Goal: Task Accomplishment & Management: Manage account settings

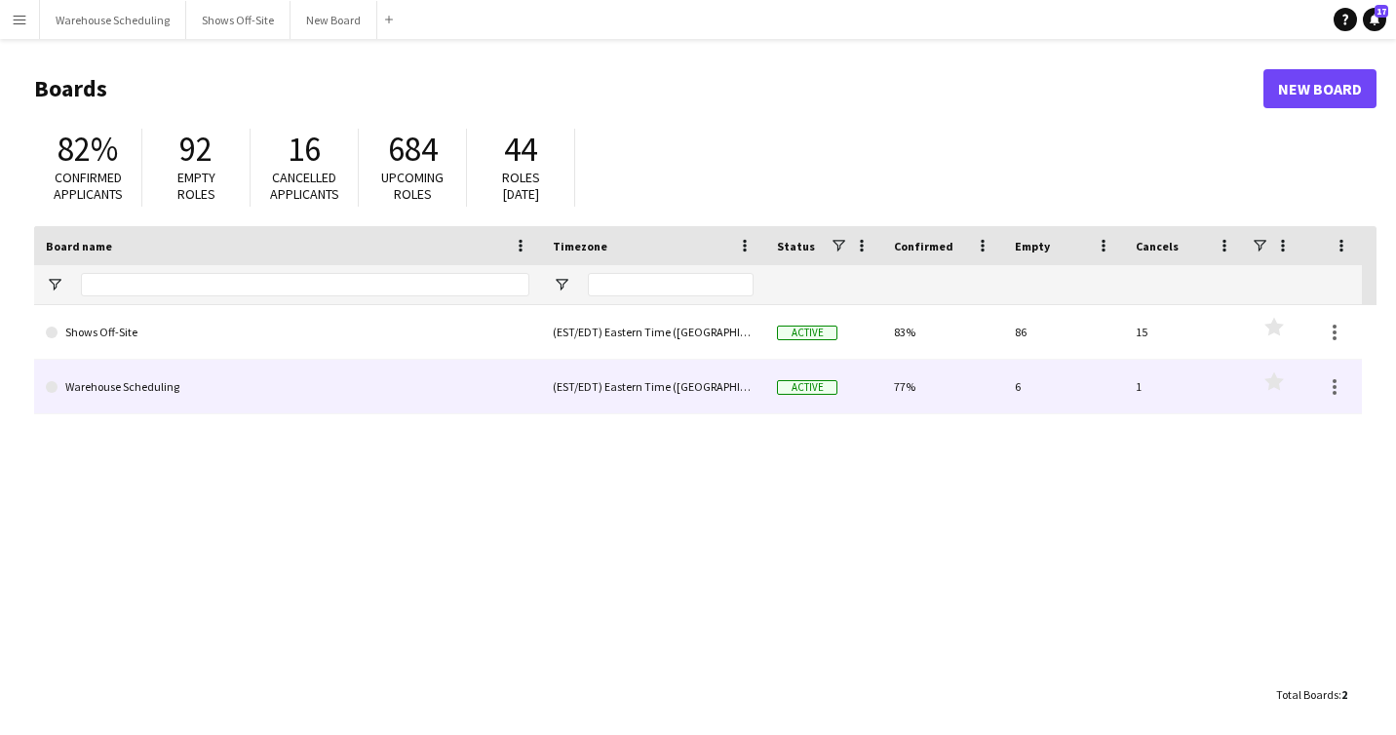
click at [231, 346] on link "Shows Off-Site" at bounding box center [288, 332] width 484 height 55
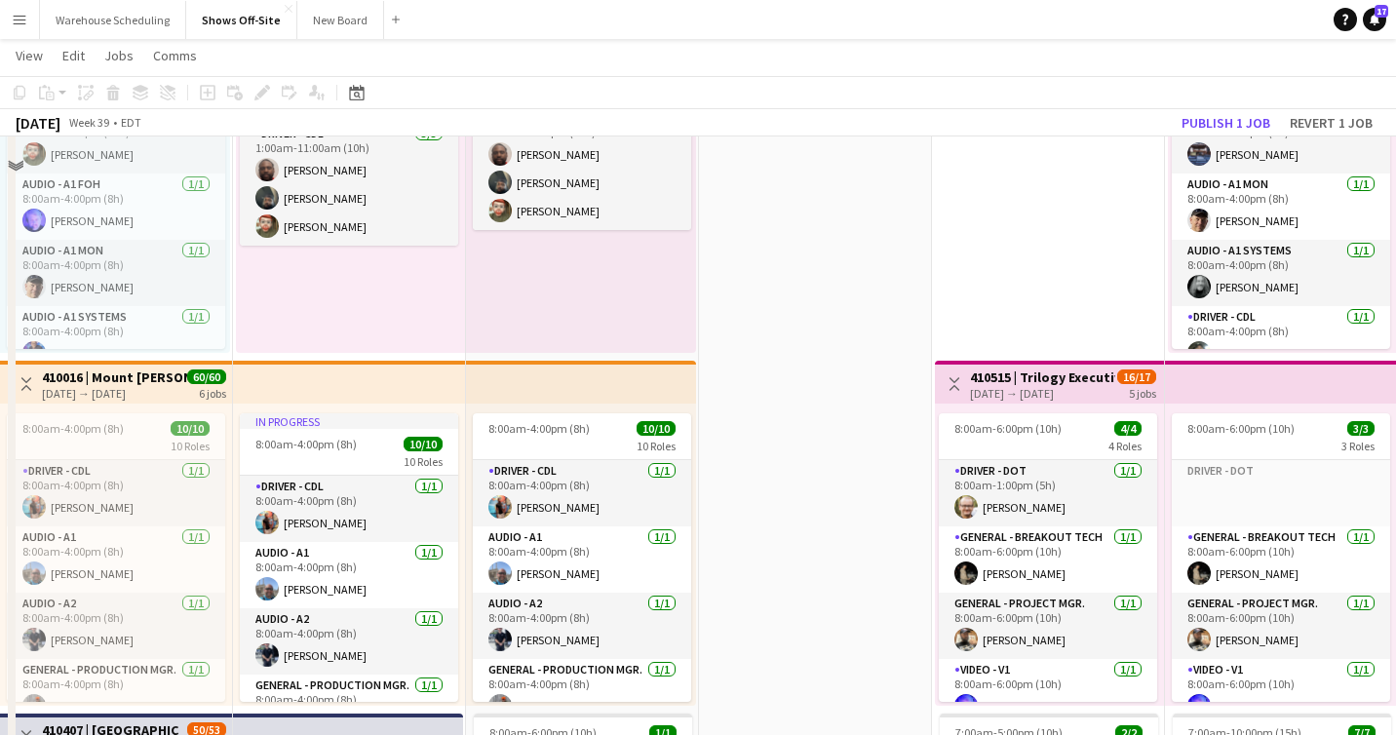
scroll to position [417, 0]
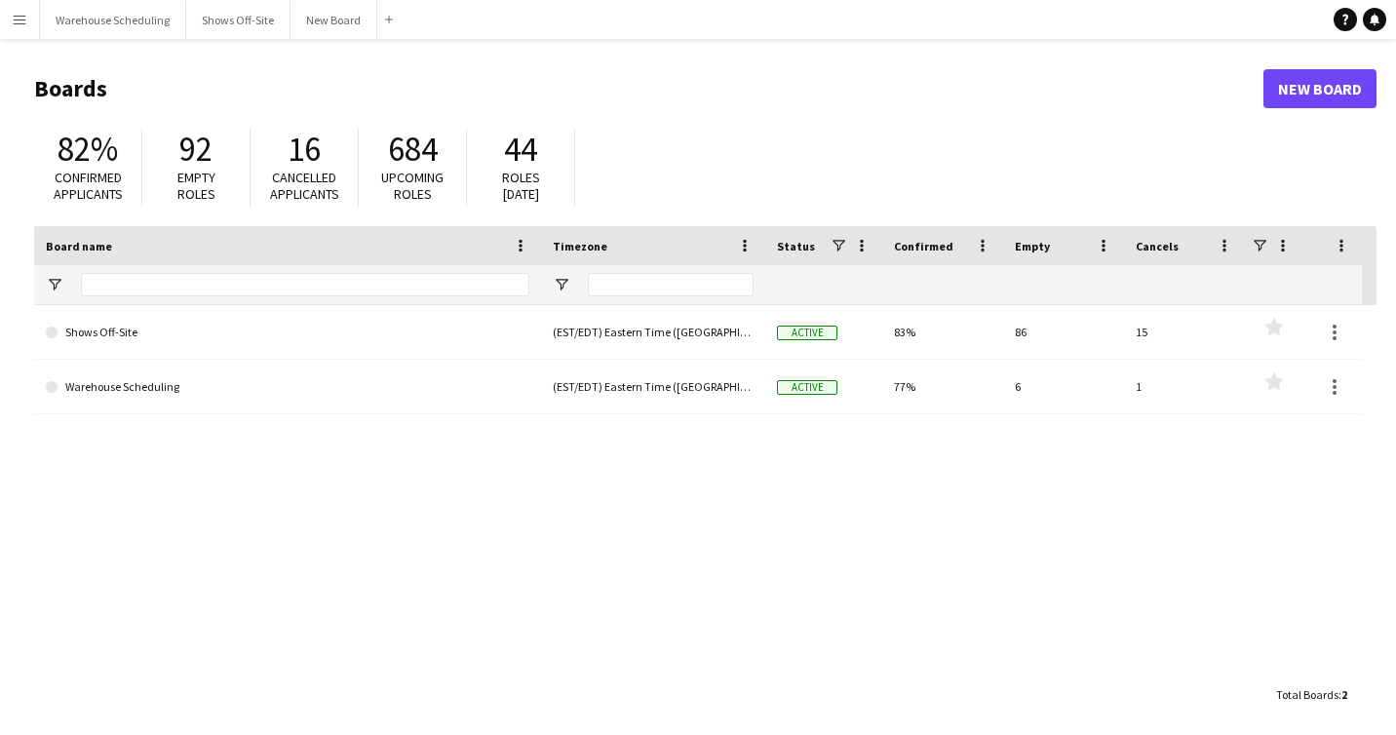
click at [263, 307] on link "Shows Off-Site" at bounding box center [288, 332] width 484 height 55
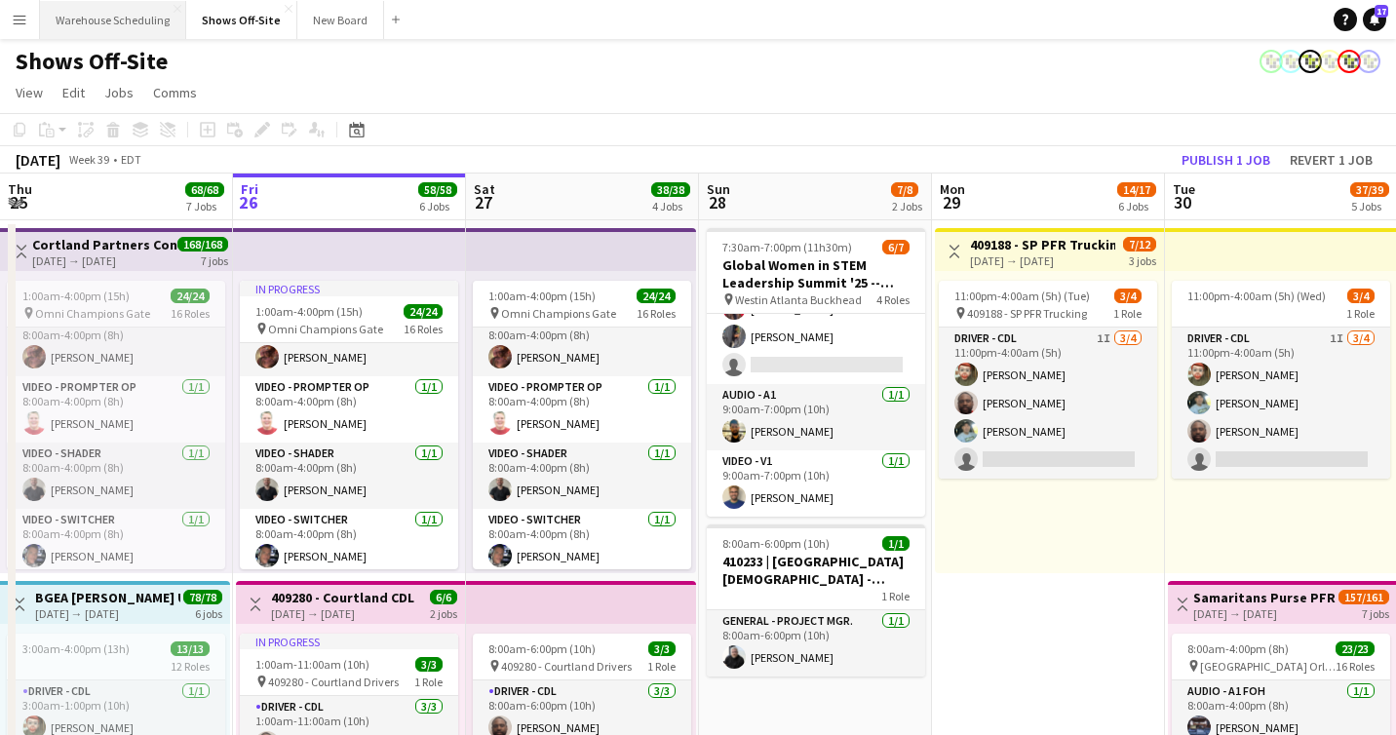
click at [129, 15] on button "Warehouse Scheduling Close" at bounding box center [113, 20] width 146 height 38
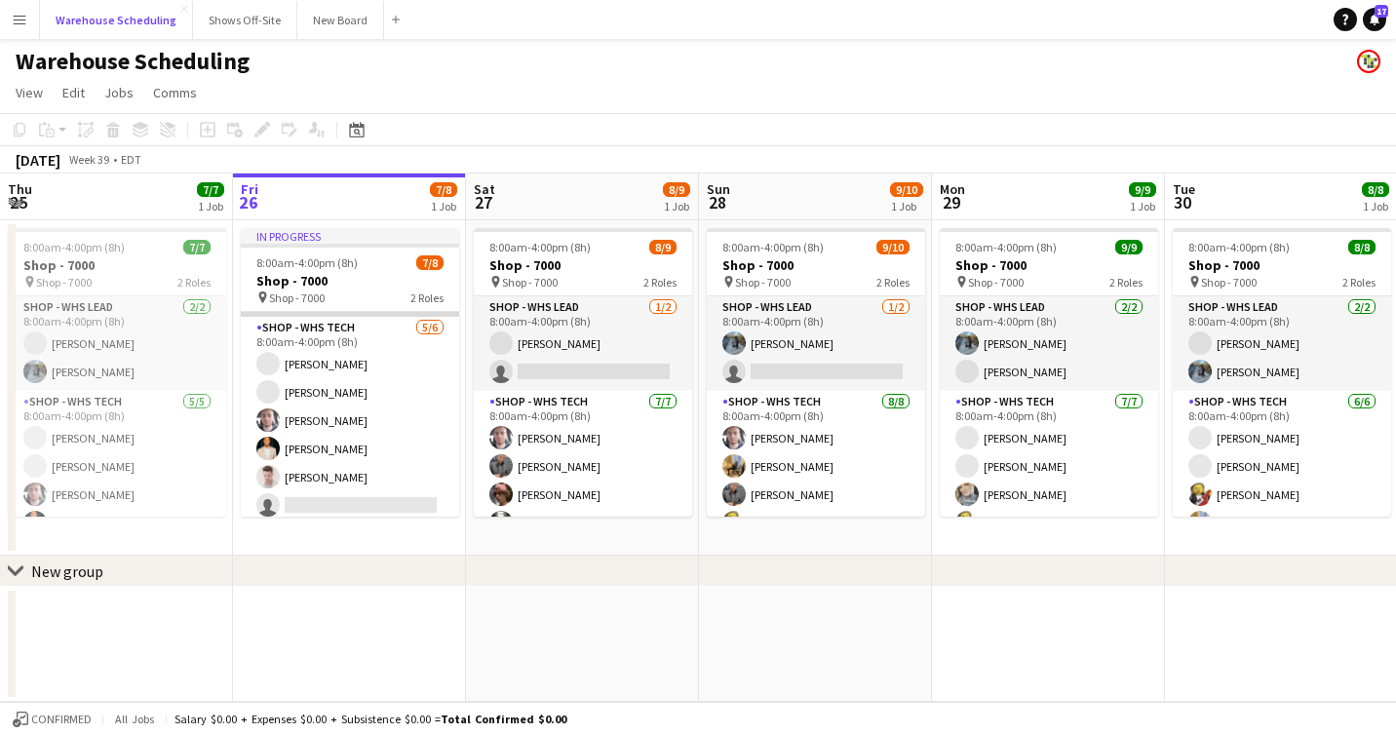
scroll to position [97, 0]
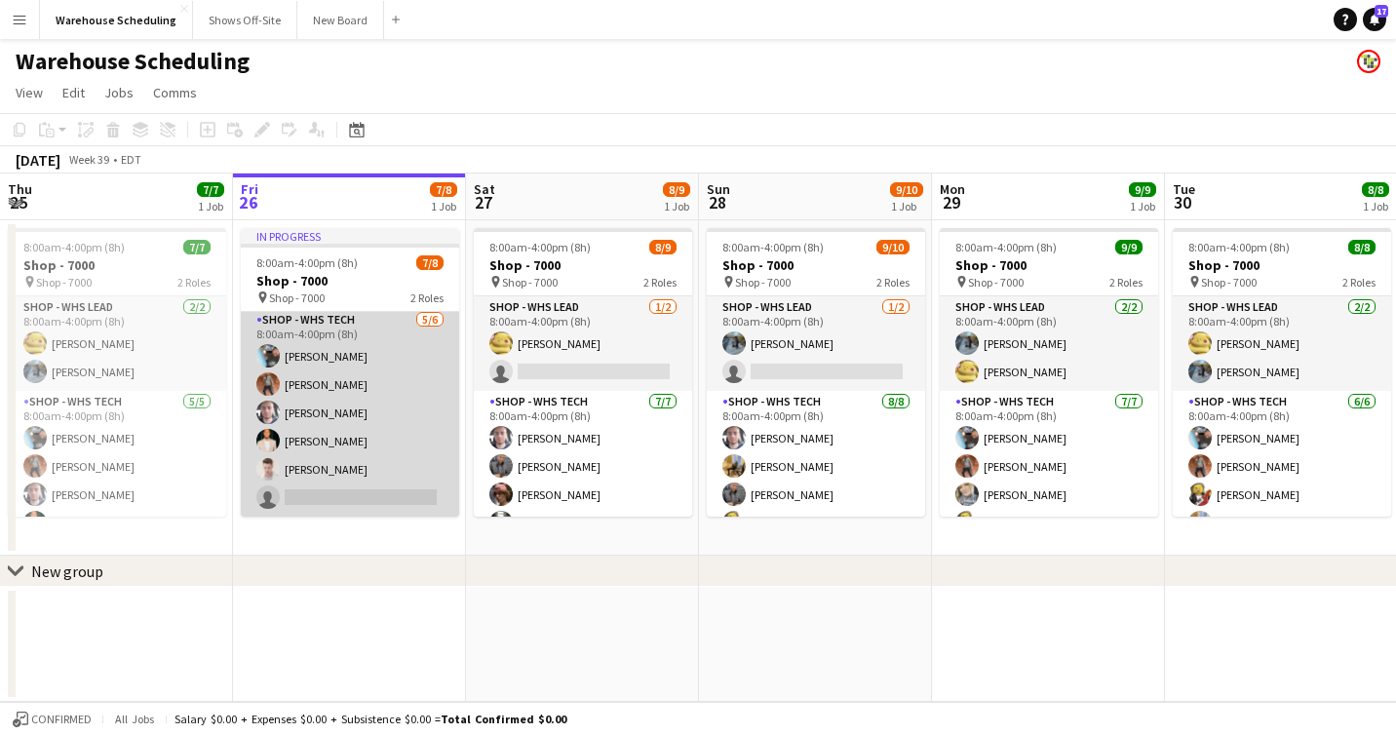
click at [292, 449] on app-card-role "Shop - WHS Tech 5/6 8:00am-4:00pm (8h) Chad Gilbert Bradley Barnhill Joseph Cle…" at bounding box center [350, 413] width 218 height 208
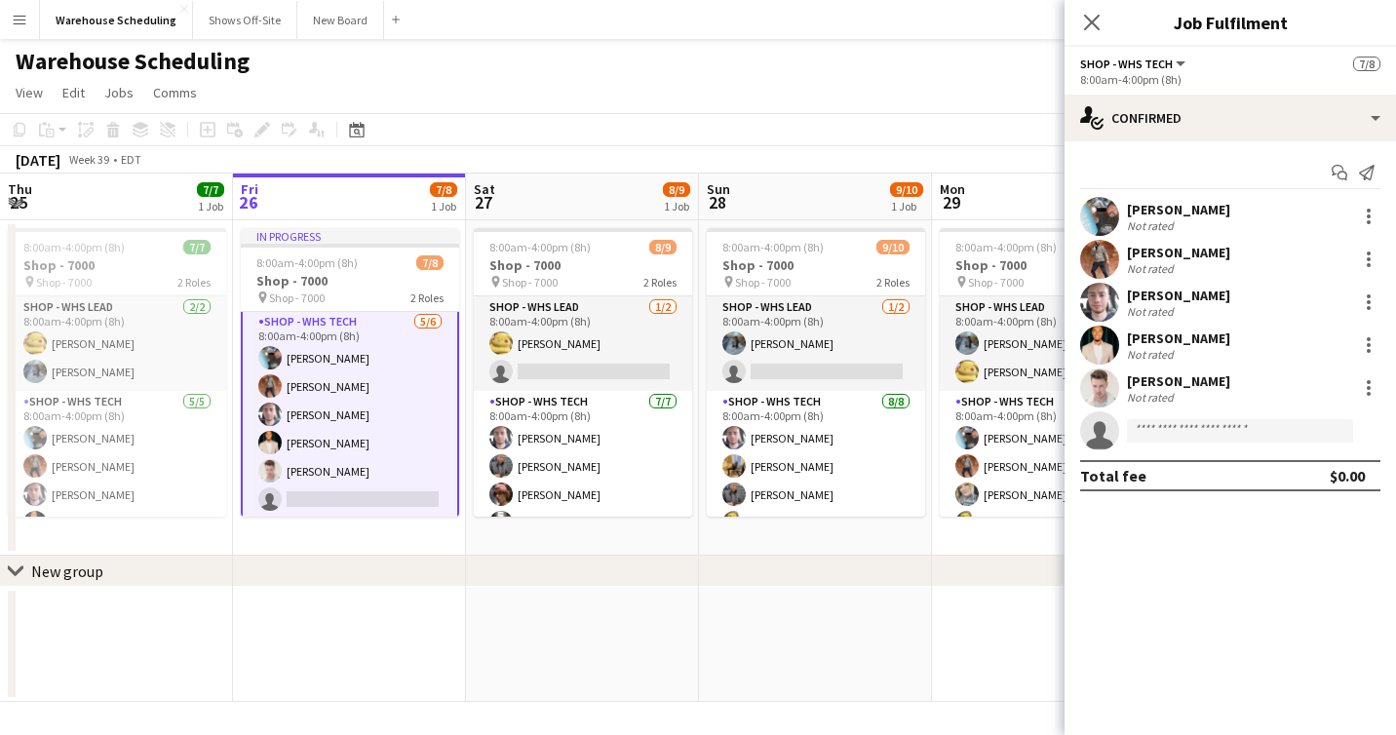
scroll to position [99, 0]
click at [1101, 398] on app-user-avatar at bounding box center [1099, 387] width 39 height 39
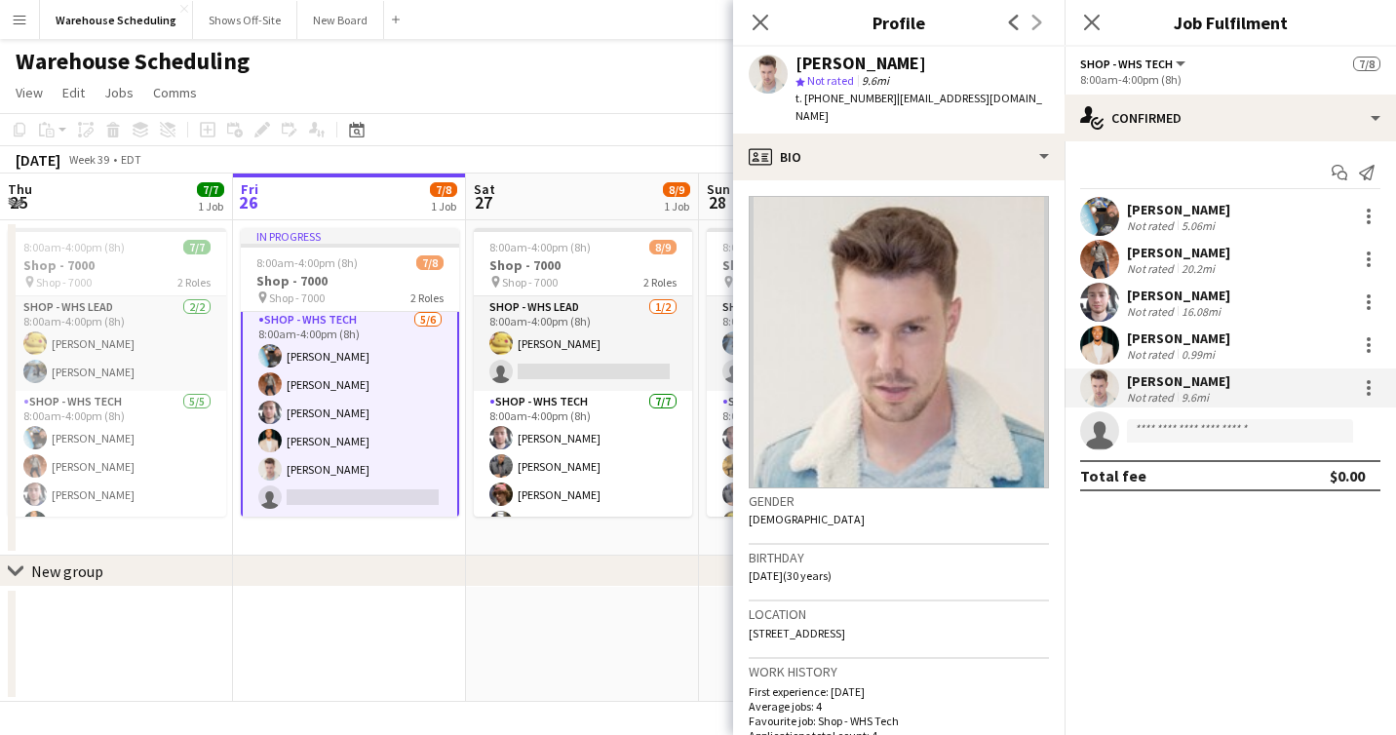
click at [1112, 346] on app-user-avatar at bounding box center [1099, 345] width 39 height 39
